Goal: Task Accomplishment & Management: Use online tool/utility

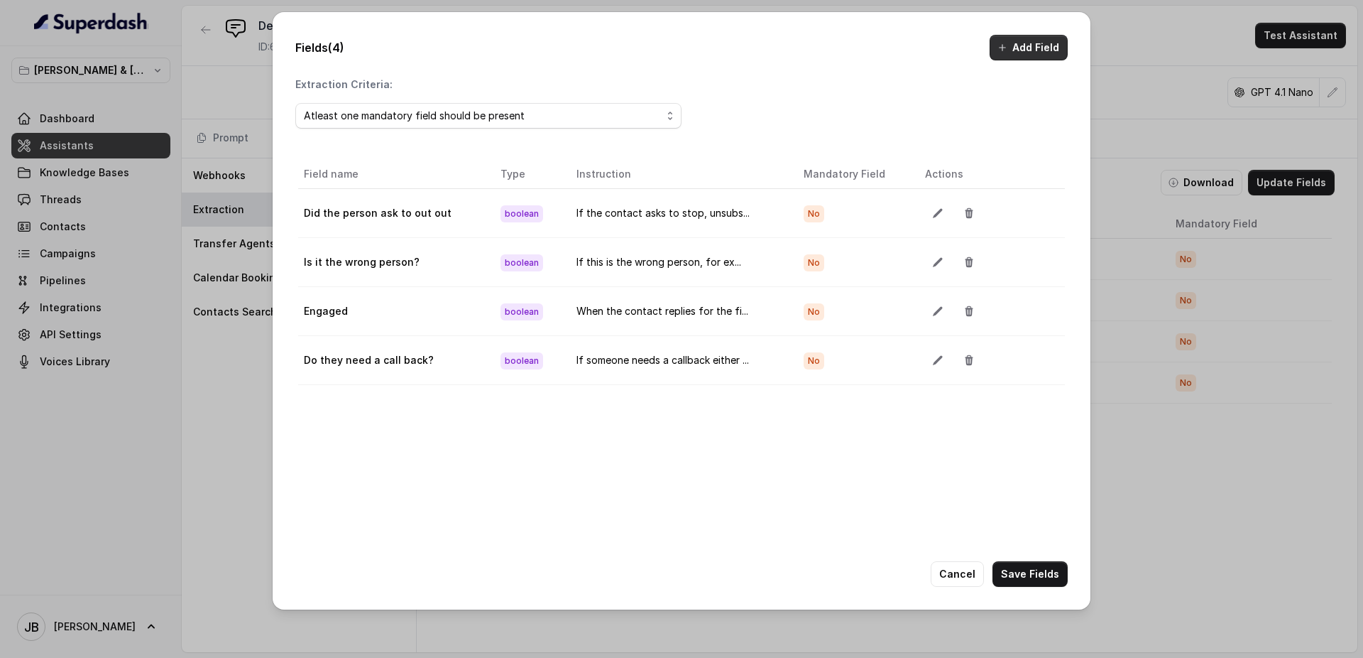
click at [1027, 43] on button "Add Field" at bounding box center [1029, 48] width 78 height 26
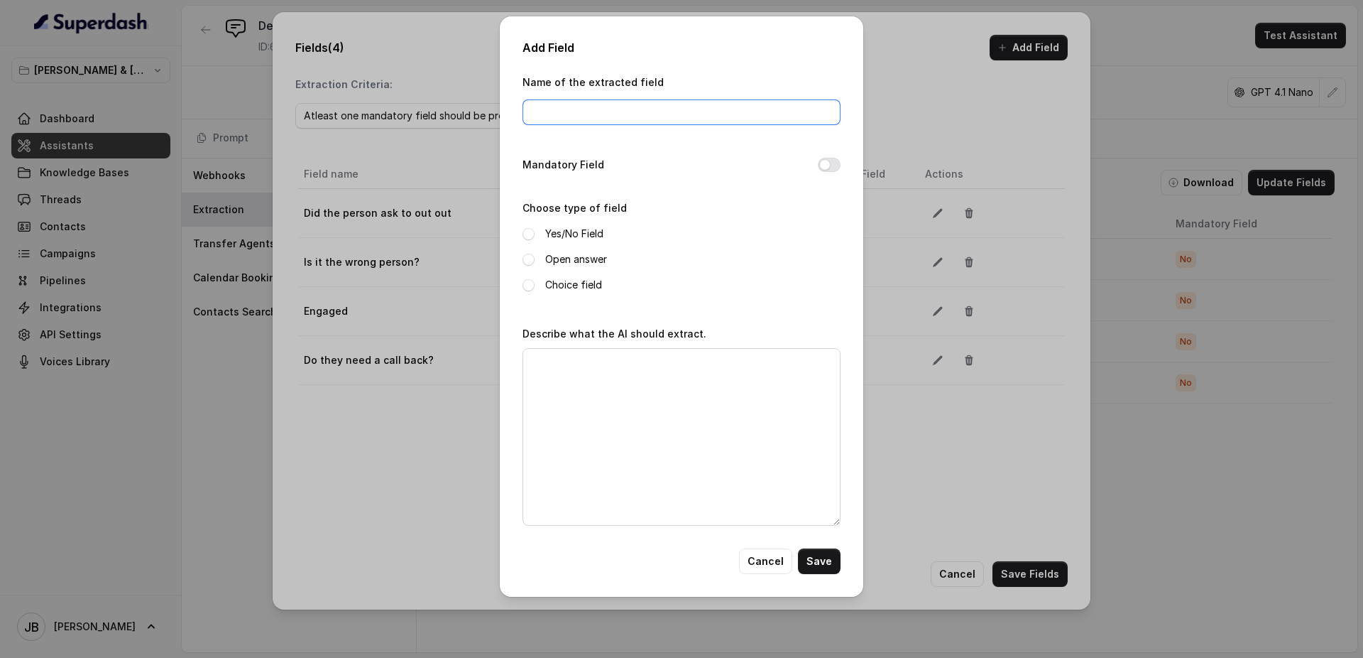
click at [605, 114] on input "Name of the extracted field" at bounding box center [682, 112] width 318 height 26
type input "Did we send them the link?"
click at [529, 234] on span at bounding box center [529, 234] width 12 height 12
drag, startPoint x: 560, startPoint y: 356, endPoint x: 614, endPoint y: 361, distance: 54.1
click at [561, 356] on textarea "Describe what the AI should extract." at bounding box center [682, 437] width 318 height 178
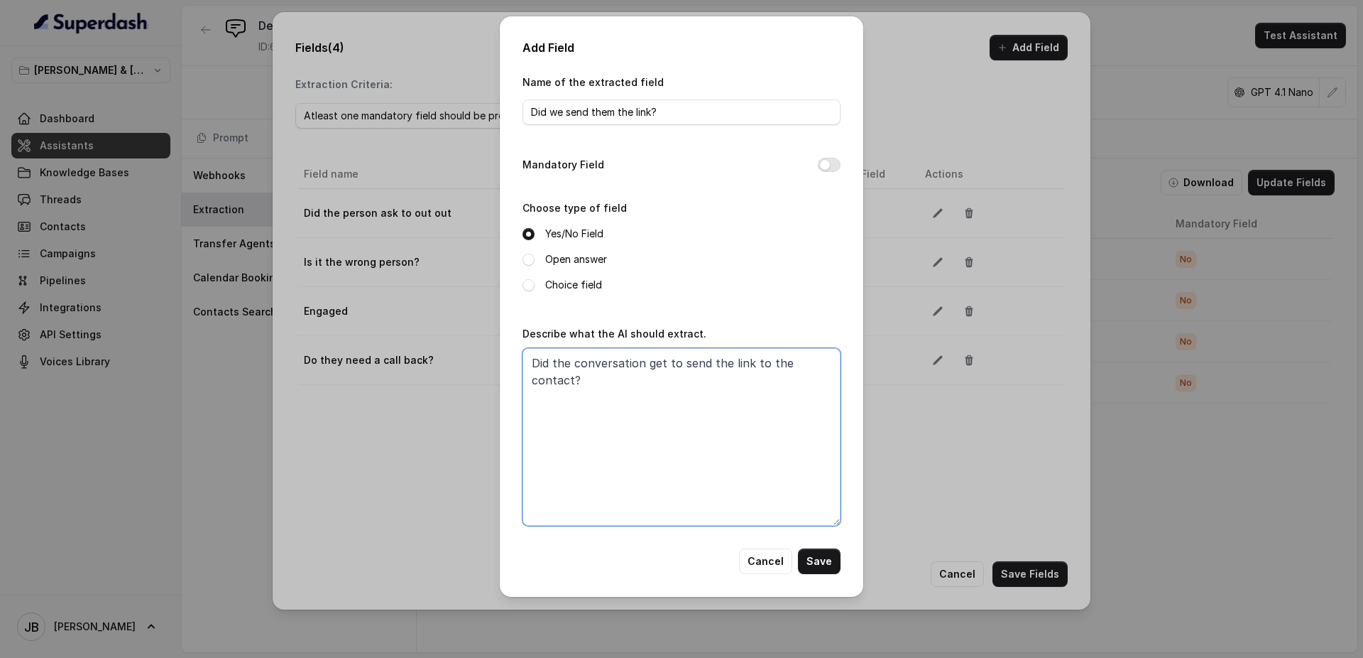
click at [792, 366] on textarea "Did the conversation get to send the link to the contact?" at bounding box center [682, 437] width 318 height 178
paste textarea "Would you also like one of our team to call you and highlight the best pieces?"
paste textarea "[URL][DOMAIN_NAME]"
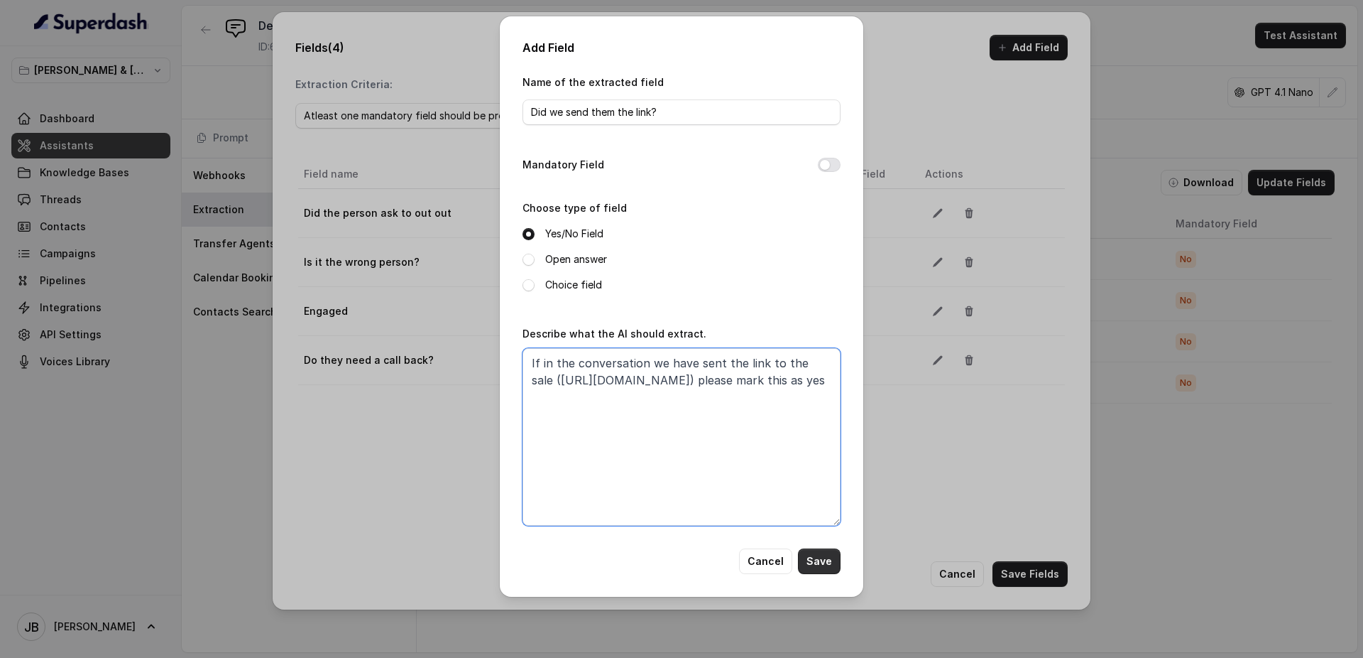
type textarea "If in the conversation we have sent the link to the sale ([URL][DOMAIN_NAME]) p…"
click at [820, 559] on button "Save" at bounding box center [819, 561] width 43 height 26
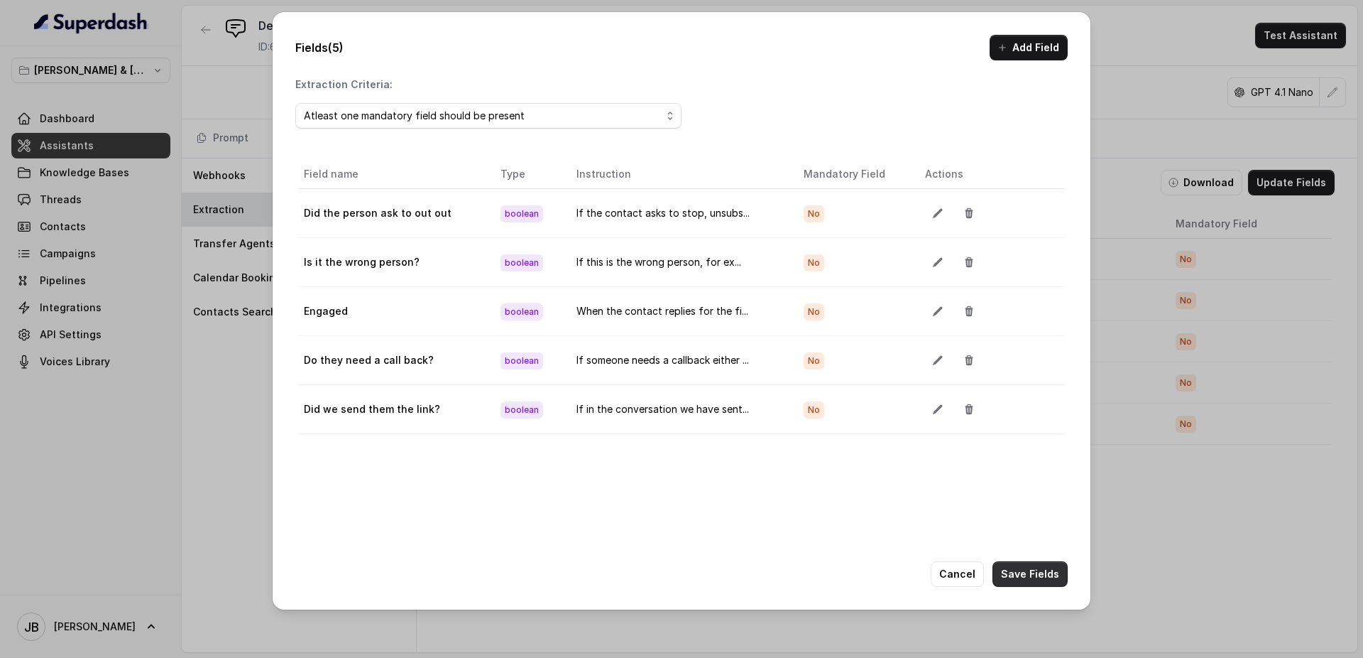
click at [1044, 572] on button "Save Fields" at bounding box center [1030, 574] width 75 height 26
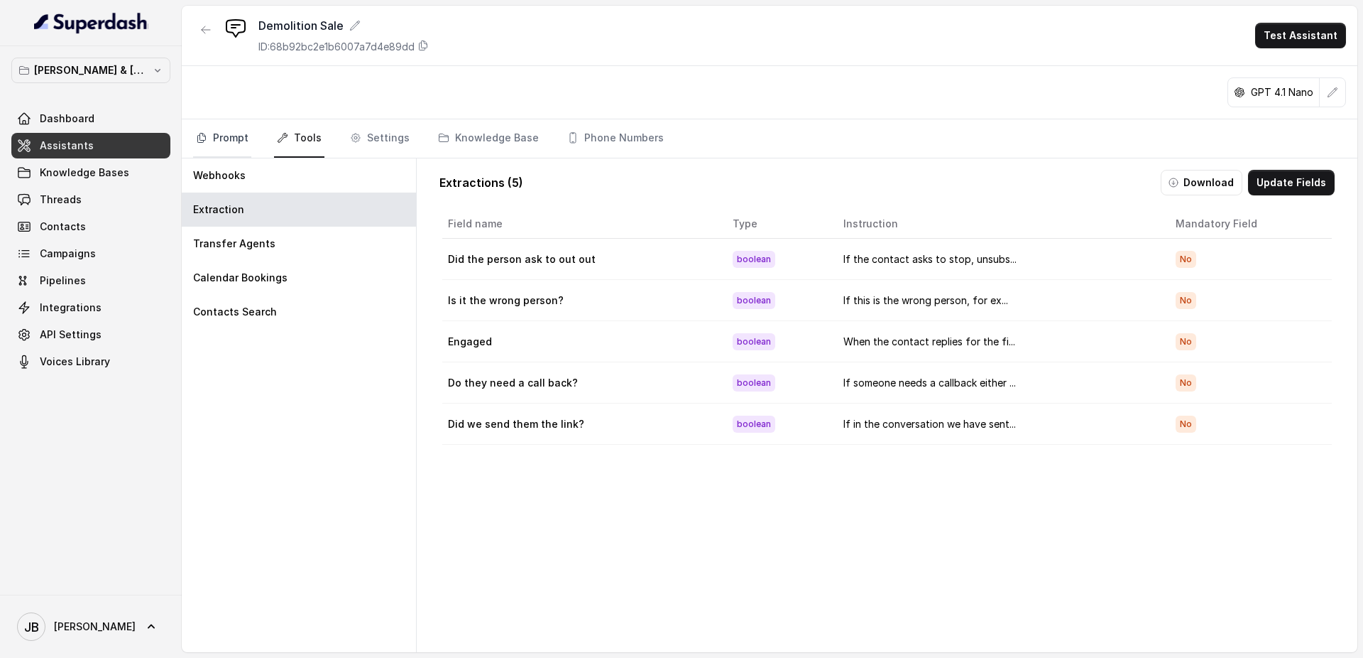
click at [226, 134] on link "Prompt" at bounding box center [222, 138] width 58 height 38
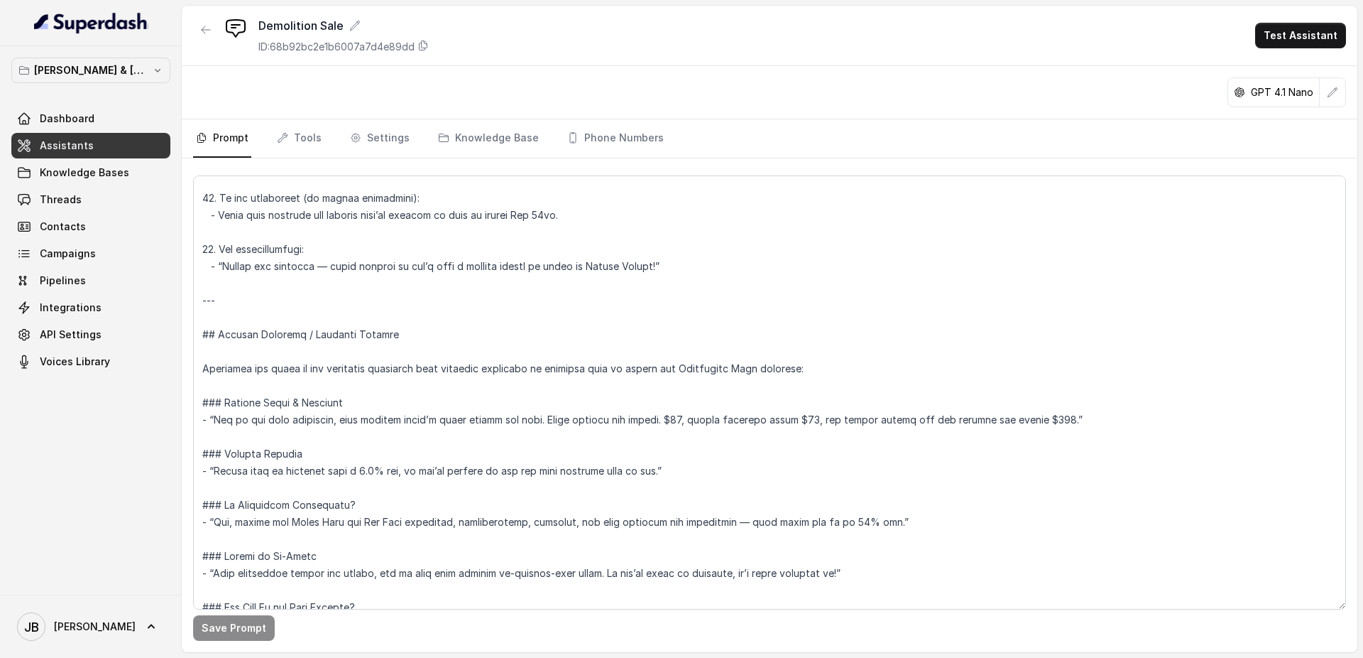
scroll to position [1564, 0]
